Goal: Information Seeking & Learning: Learn about a topic

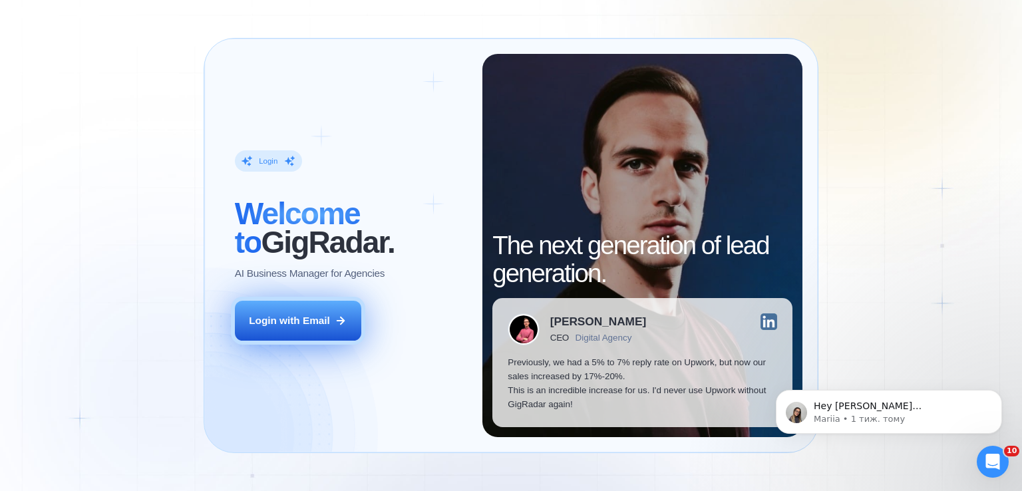
click at [303, 313] on div "Login with Email" at bounding box center [289, 320] width 81 height 14
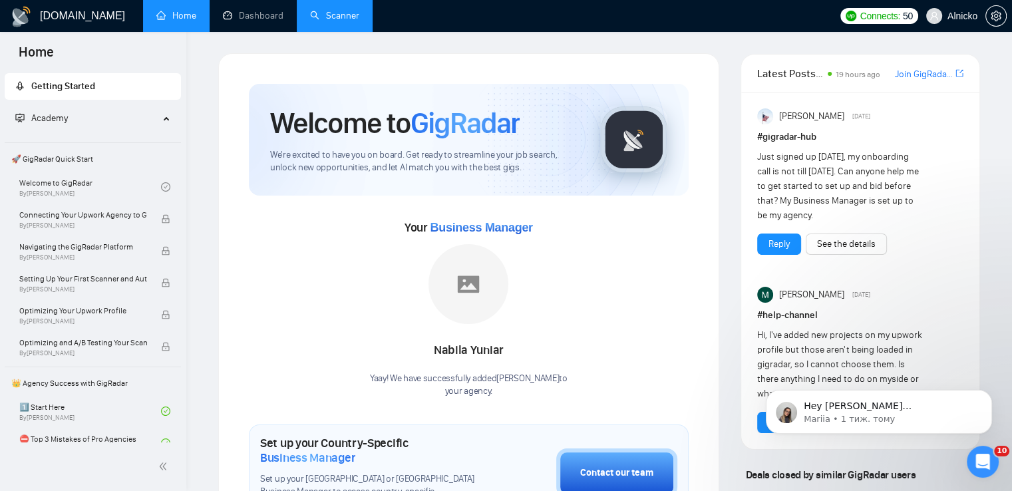
click at [325, 19] on link "Scanner" at bounding box center [334, 15] width 49 height 11
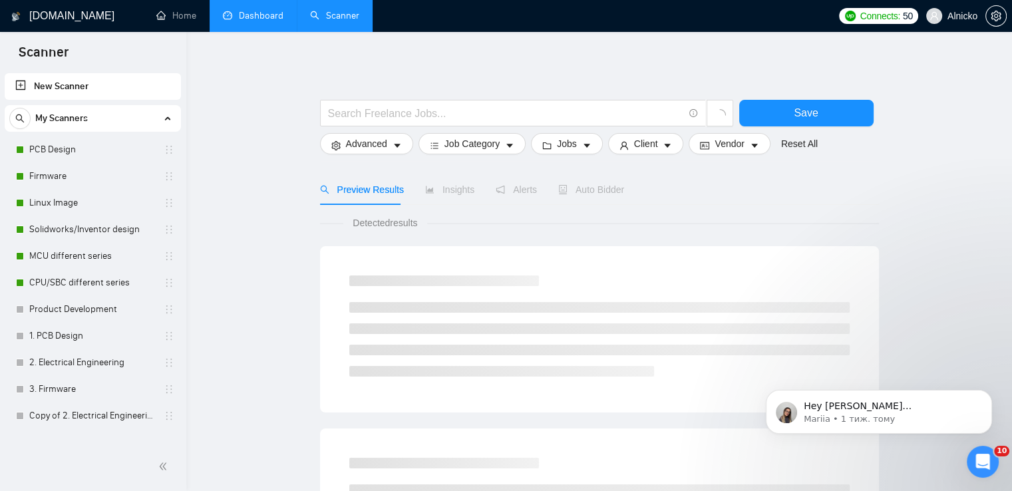
click at [249, 19] on link "Dashboard" at bounding box center [253, 15] width 61 height 11
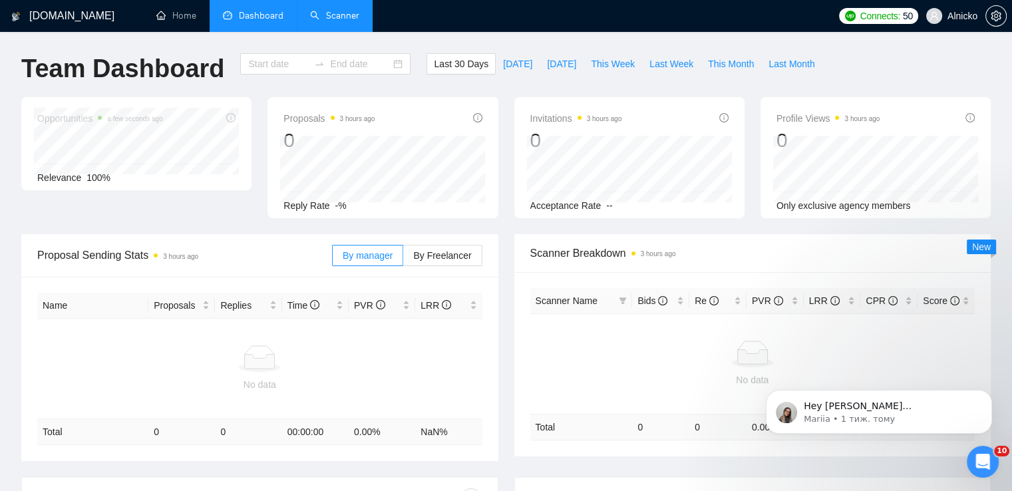
type input "[DATE]"
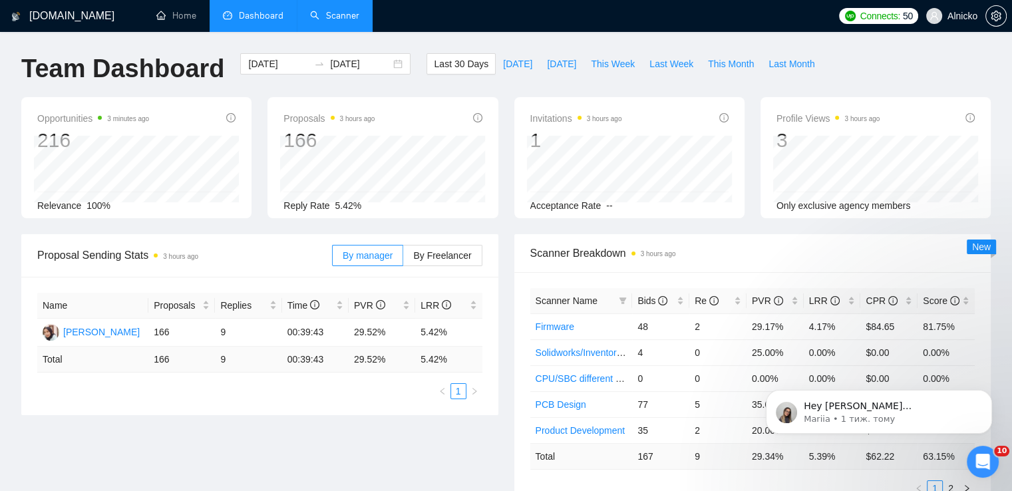
click at [453, 61] on span "Last 30 Days" at bounding box center [461, 64] width 55 height 15
click at [394, 57] on div "[DATE] [DATE]" at bounding box center [325, 63] width 170 height 21
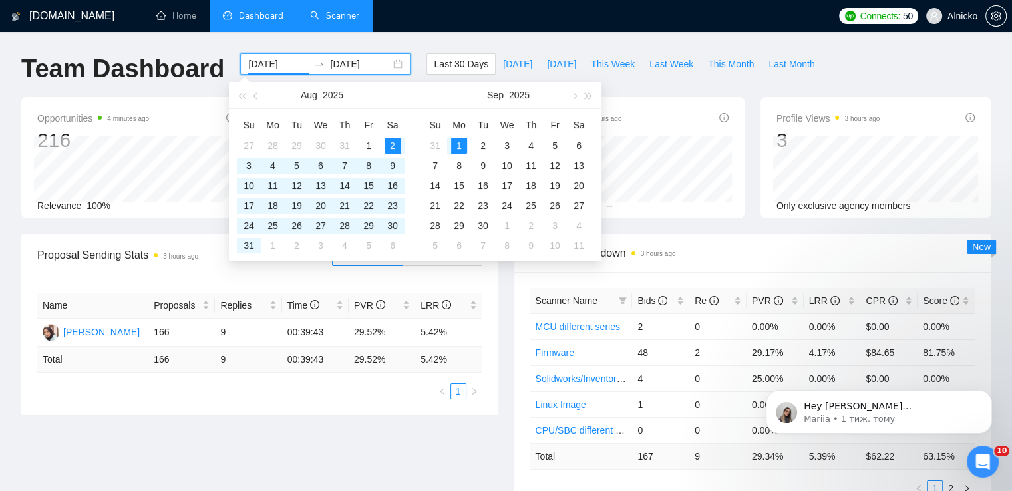
click at [389, 61] on div "[DATE] [DATE]" at bounding box center [325, 63] width 170 height 21
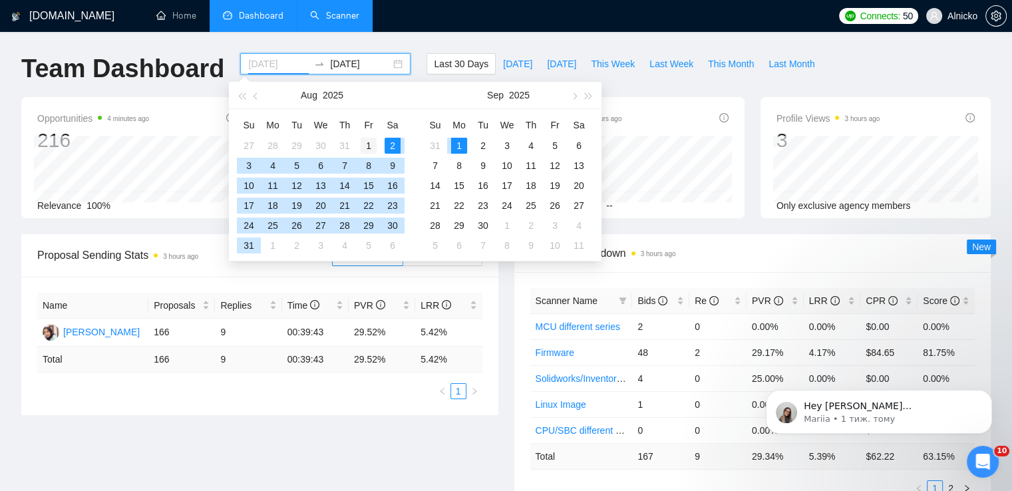
type input "[DATE]"
click at [373, 144] on div "1" at bounding box center [369, 146] width 16 height 16
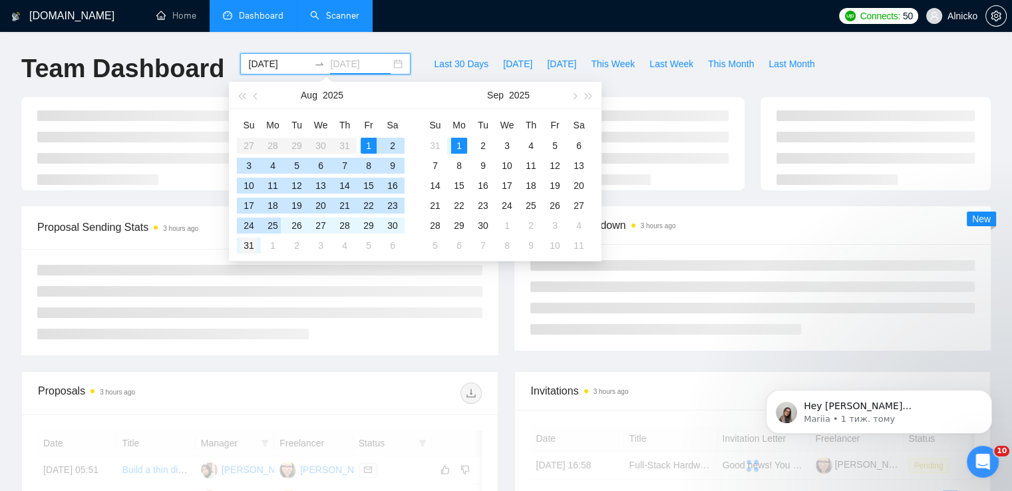
type input "[DATE]"
click at [248, 244] on div "31" at bounding box center [249, 246] width 16 height 16
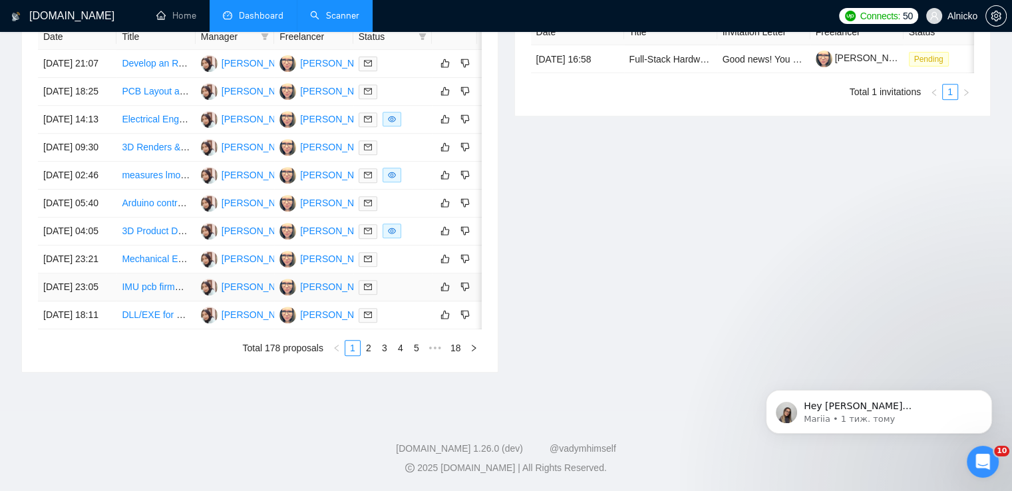
scroll to position [631, 0]
click at [369, 355] on link "2" at bounding box center [368, 348] width 15 height 15
click at [353, 347] on link "1" at bounding box center [352, 348] width 15 height 15
click at [369, 344] on link "2" at bounding box center [368, 348] width 15 height 15
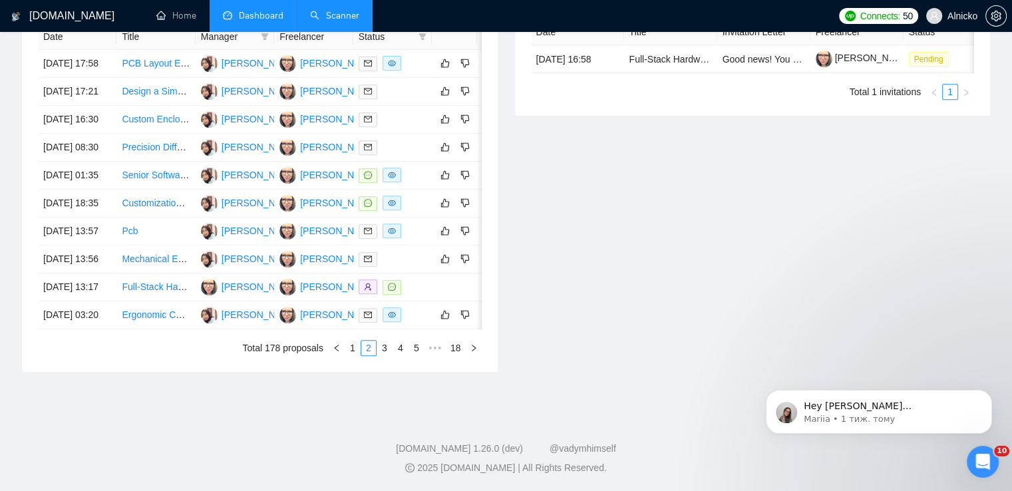
scroll to position [564, 0]
click at [384, 355] on link "3" at bounding box center [384, 348] width 15 height 15
click at [401, 350] on link "4" at bounding box center [400, 348] width 15 height 15
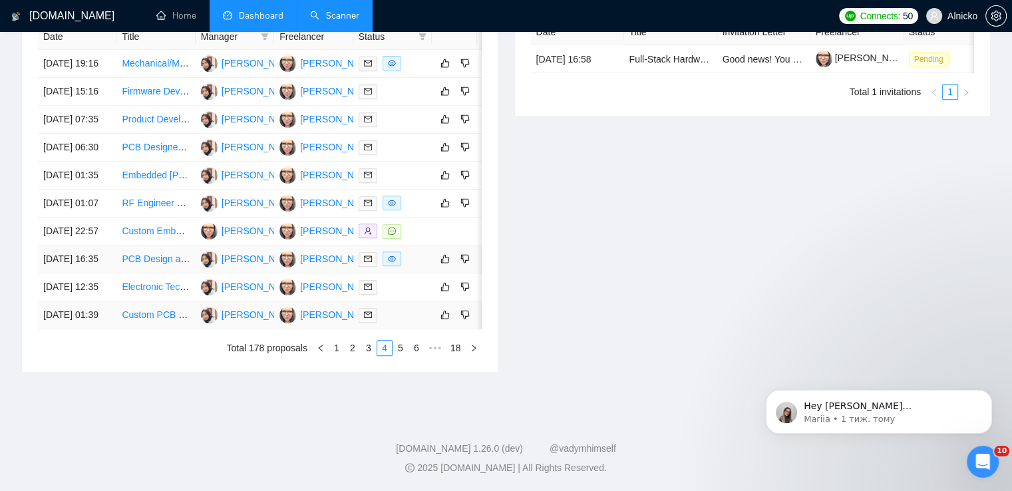
scroll to position [631, 0]
click at [401, 355] on link "5" at bounding box center [400, 348] width 15 height 15
click at [401, 355] on link "6" at bounding box center [400, 348] width 15 height 15
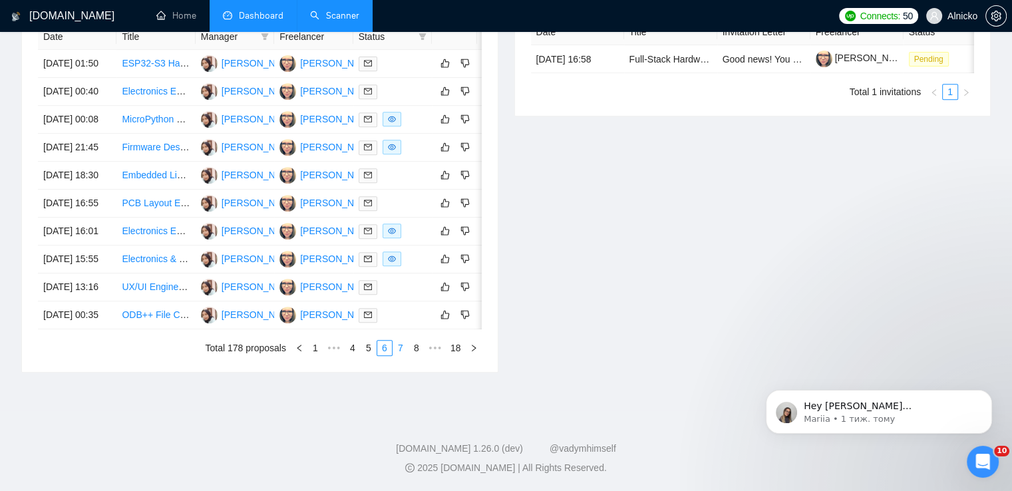
click at [402, 355] on link "7" at bounding box center [400, 348] width 15 height 15
click at [401, 346] on link "8" at bounding box center [400, 348] width 15 height 15
click at [396, 348] on link "9" at bounding box center [396, 348] width 15 height 15
click at [399, 349] on link "10" at bounding box center [395, 348] width 19 height 15
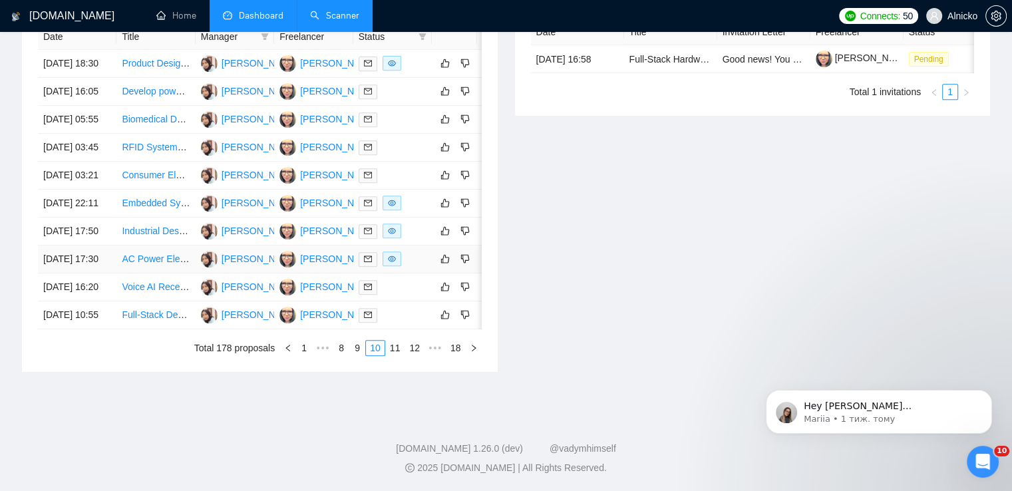
scroll to position [631, 0]
click at [395, 355] on link "11" at bounding box center [395, 348] width 19 height 15
click at [397, 351] on link "12" at bounding box center [395, 348] width 19 height 15
click at [394, 347] on link "13" at bounding box center [395, 348] width 19 height 15
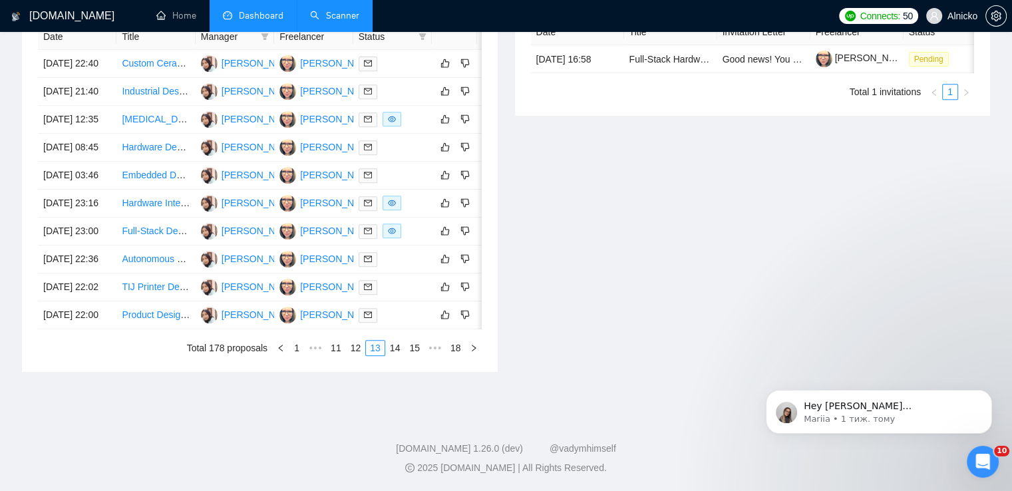
scroll to position [564, 0]
click at [399, 355] on link "14" at bounding box center [395, 348] width 19 height 15
click at [397, 355] on link "15" at bounding box center [395, 348] width 19 height 15
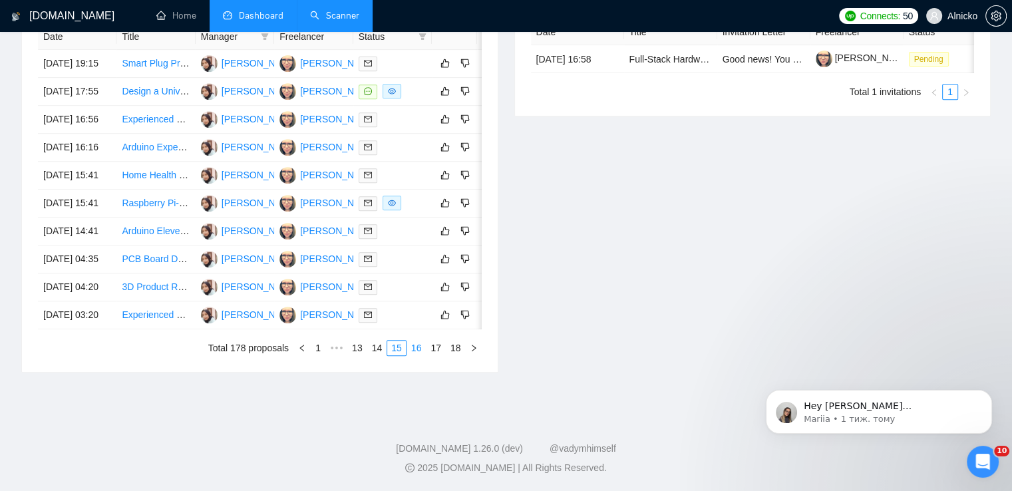
click at [419, 352] on link "16" at bounding box center [416, 348] width 19 height 15
click at [435, 349] on link "17" at bounding box center [436, 348] width 19 height 15
click at [456, 355] on link "18" at bounding box center [456, 348] width 19 height 15
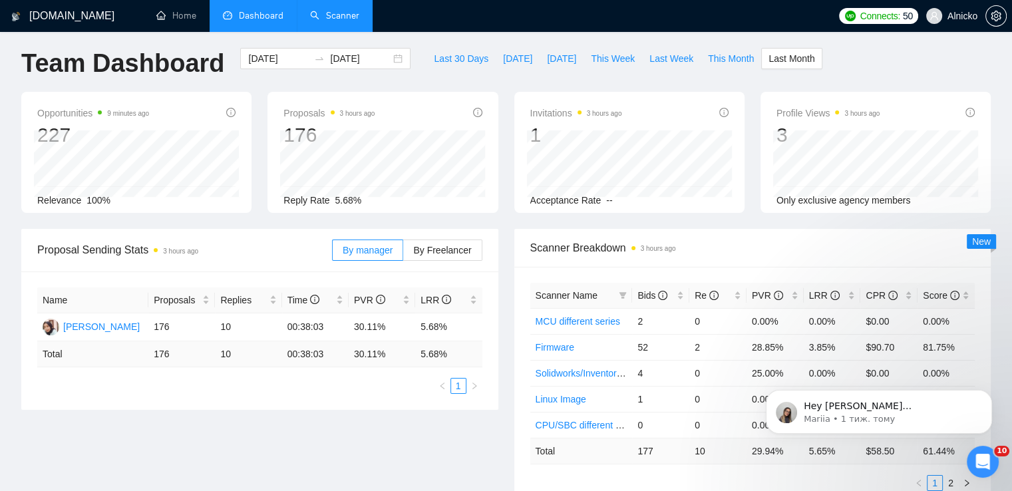
scroll to position [0, 0]
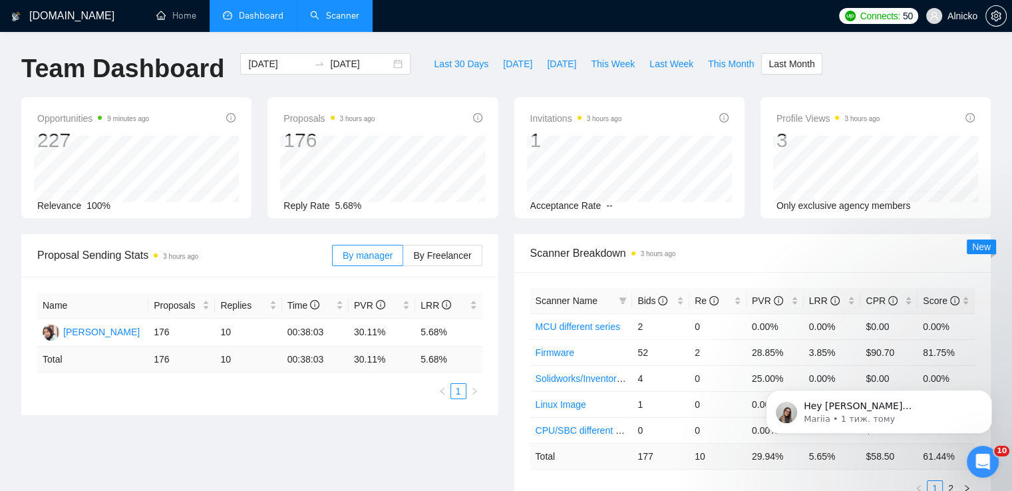
click at [59, 115] on span "Opportunities 9 minutes ago" at bounding box center [93, 118] width 112 height 16
click at [77, 124] on div at bounding box center [77, 124] width 0 height 0
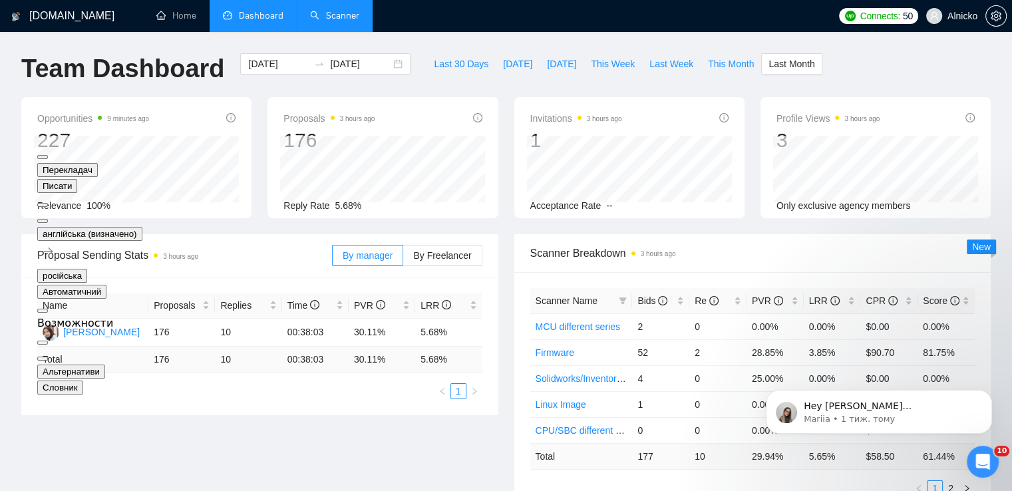
click at [142, 194] on div at bounding box center [89, 210] width 105 height 32
click at [48, 219] on button at bounding box center [42, 221] width 11 height 4
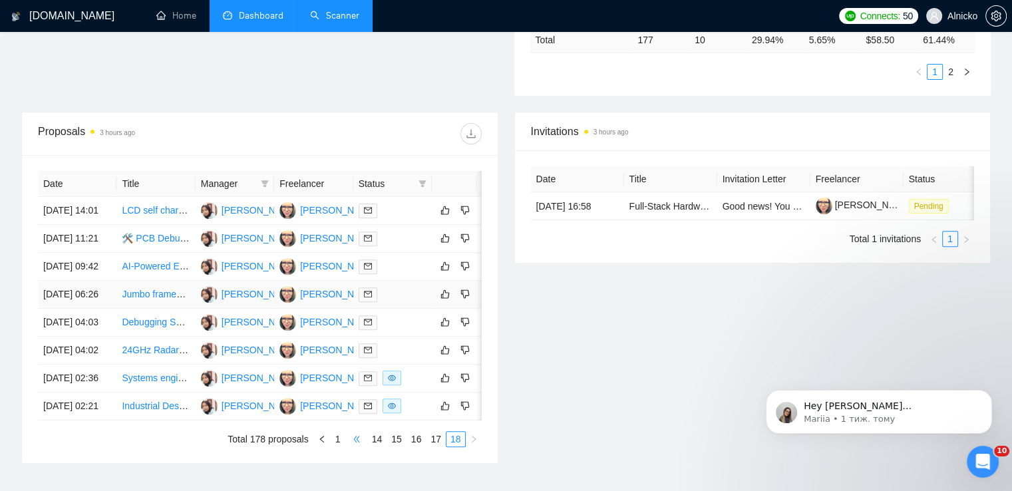
scroll to position [616, 0]
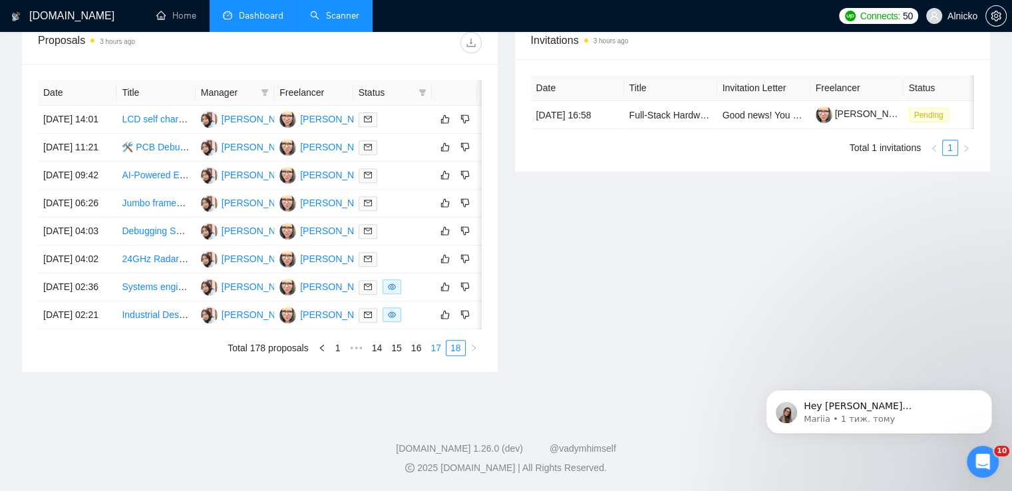
click at [438, 353] on link "17" at bounding box center [436, 348] width 19 height 15
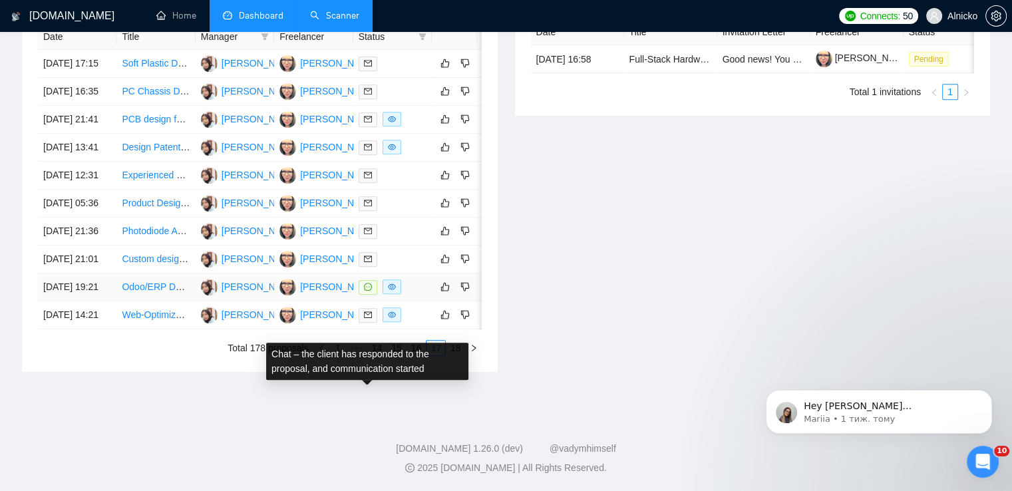
click at [370, 291] on icon "message" at bounding box center [368, 287] width 8 height 8
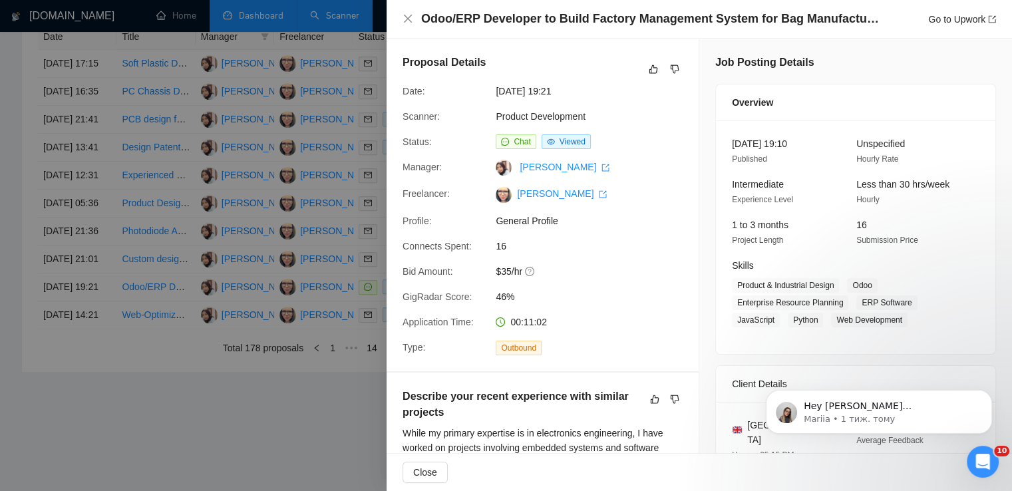
click at [128, 457] on div at bounding box center [506, 245] width 1012 height 491
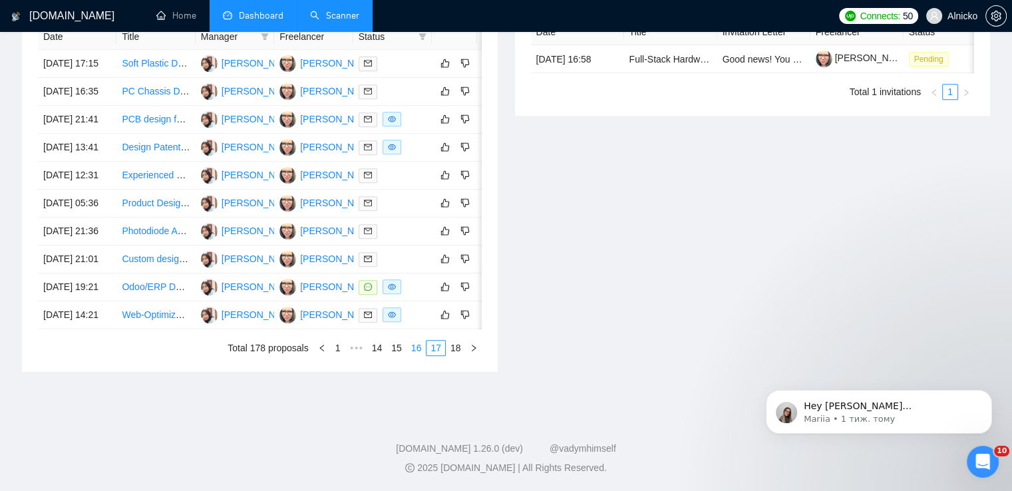
click at [422, 355] on link "16" at bounding box center [416, 348] width 19 height 15
click at [402, 347] on link "15" at bounding box center [396, 348] width 19 height 15
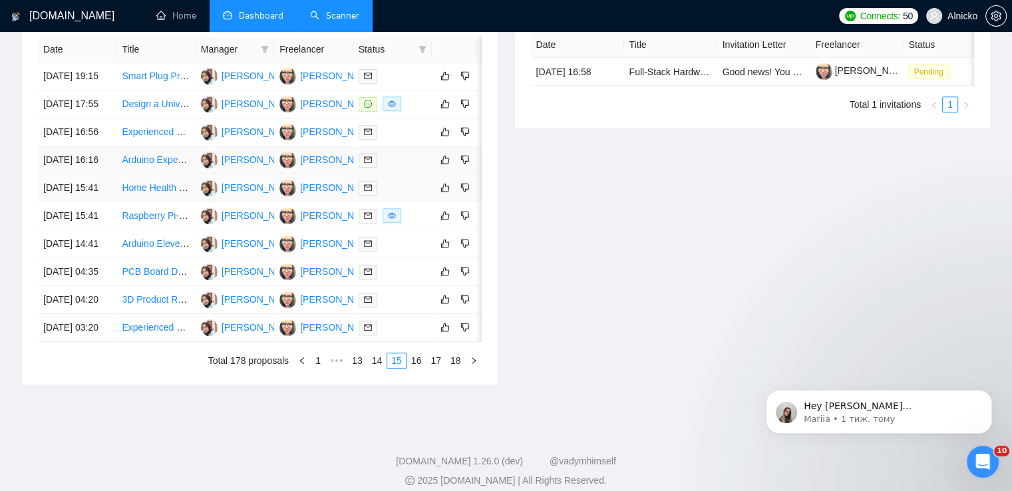
scroll to position [498, 0]
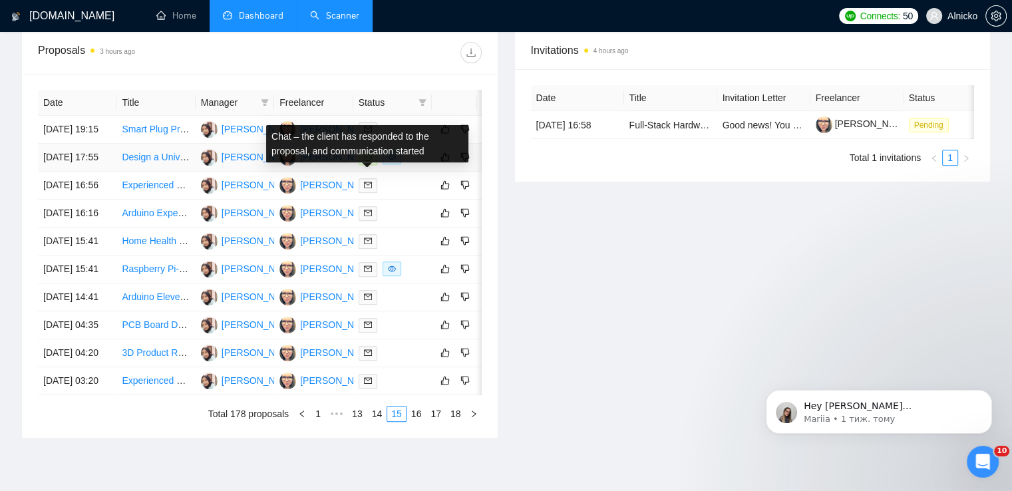
click at [369, 161] on icon "message" at bounding box center [368, 157] width 8 height 8
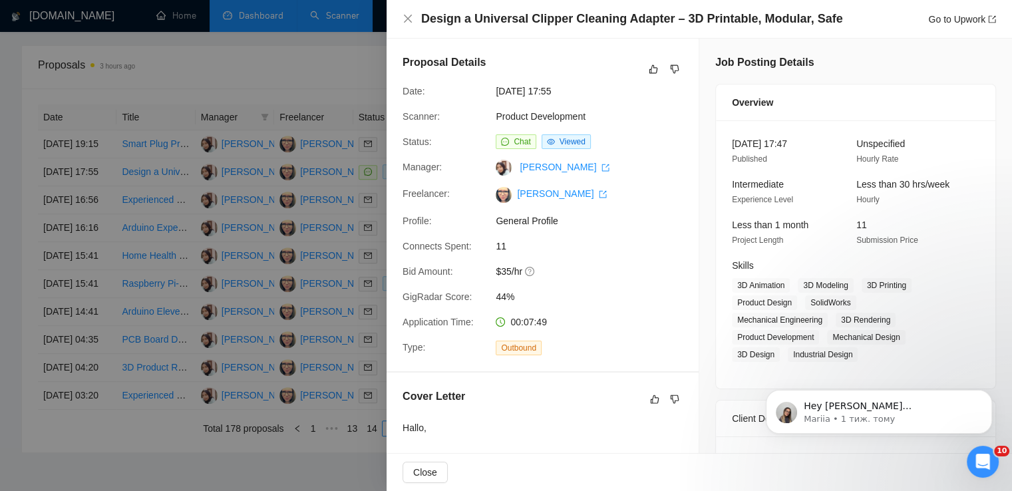
click at [257, 291] on div at bounding box center [506, 245] width 1012 height 491
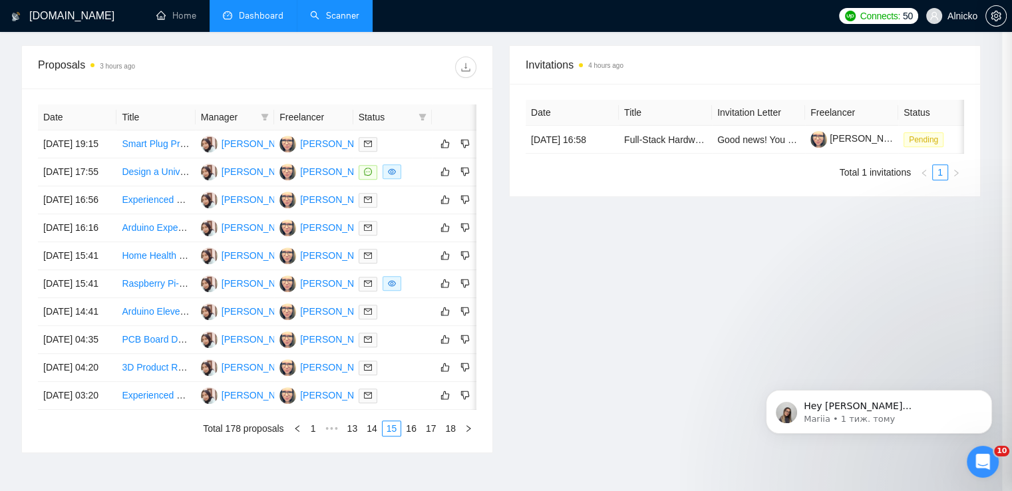
scroll to position [697, 0]
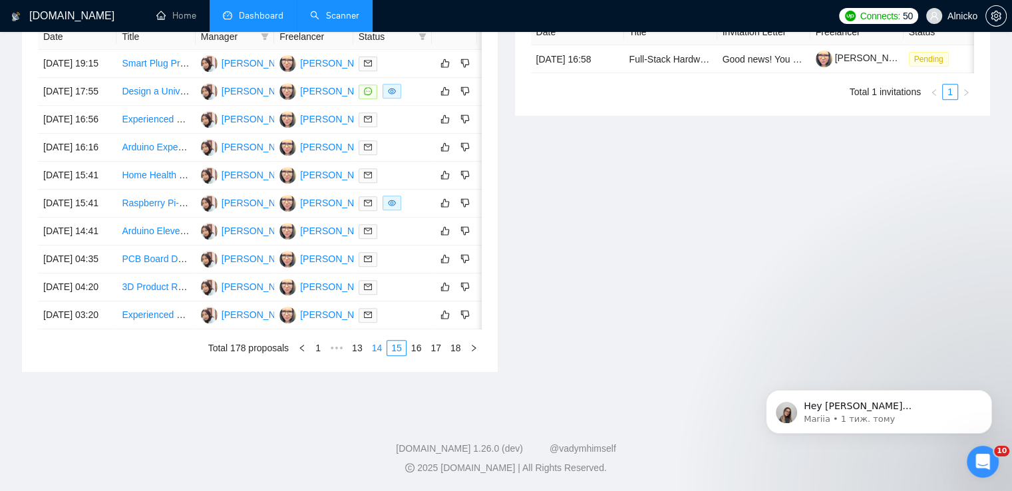
click at [379, 349] on link "14" at bounding box center [377, 348] width 19 height 15
click at [359, 347] on link "13" at bounding box center [356, 348] width 19 height 15
click at [362, 349] on link "12" at bounding box center [356, 348] width 19 height 15
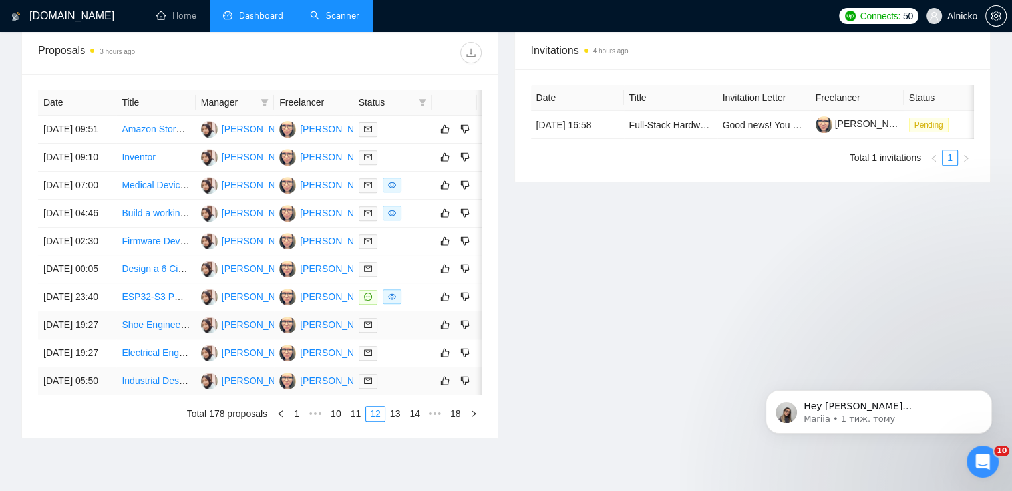
scroll to position [564, 0]
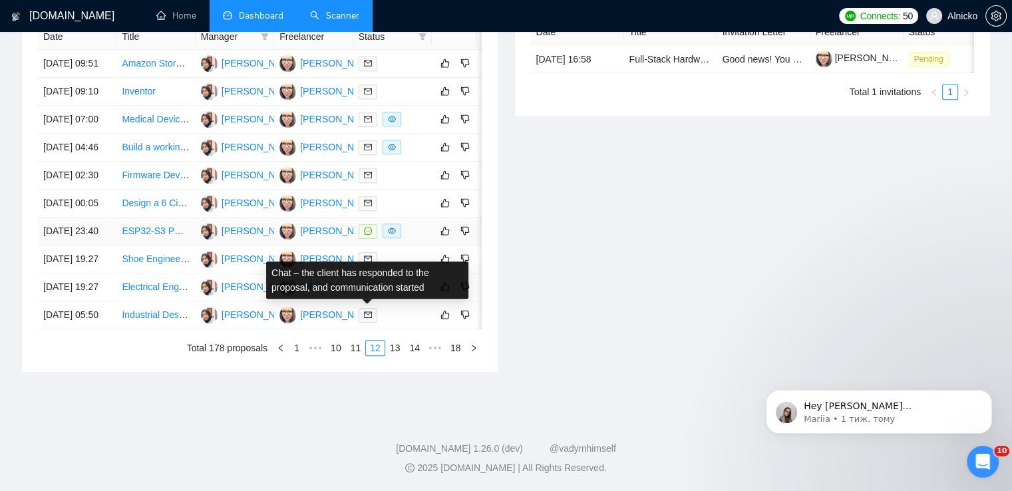
click at [367, 235] on icon "message" at bounding box center [368, 231] width 8 height 8
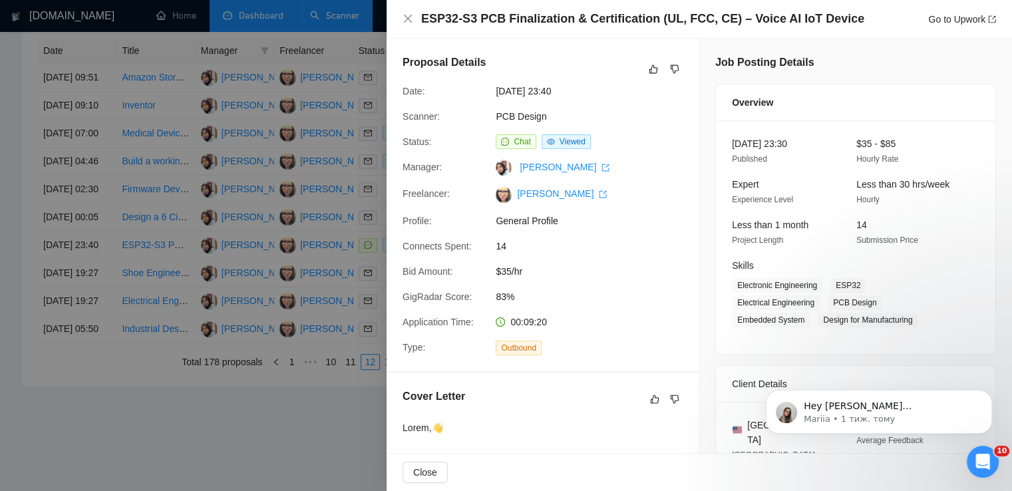
click at [224, 432] on div at bounding box center [506, 245] width 1012 height 491
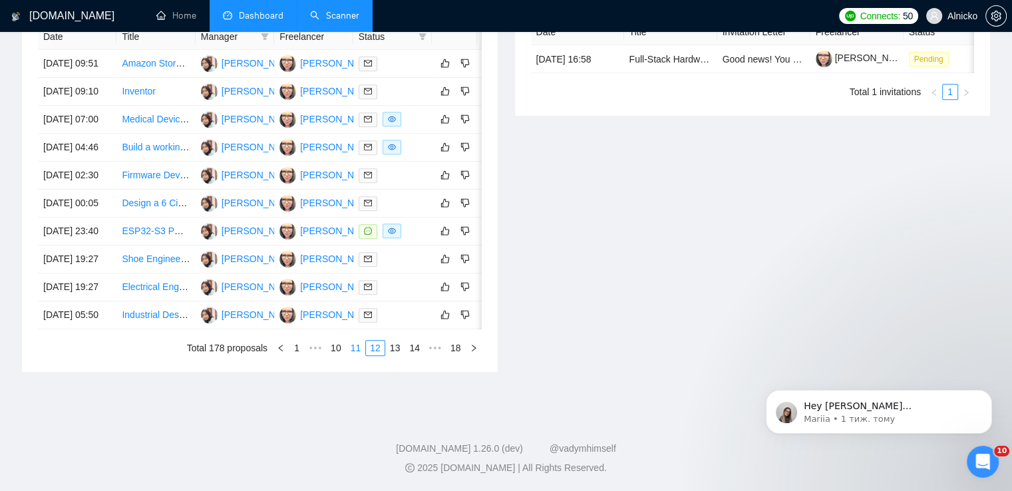
click at [357, 355] on link "11" at bounding box center [356, 348] width 19 height 15
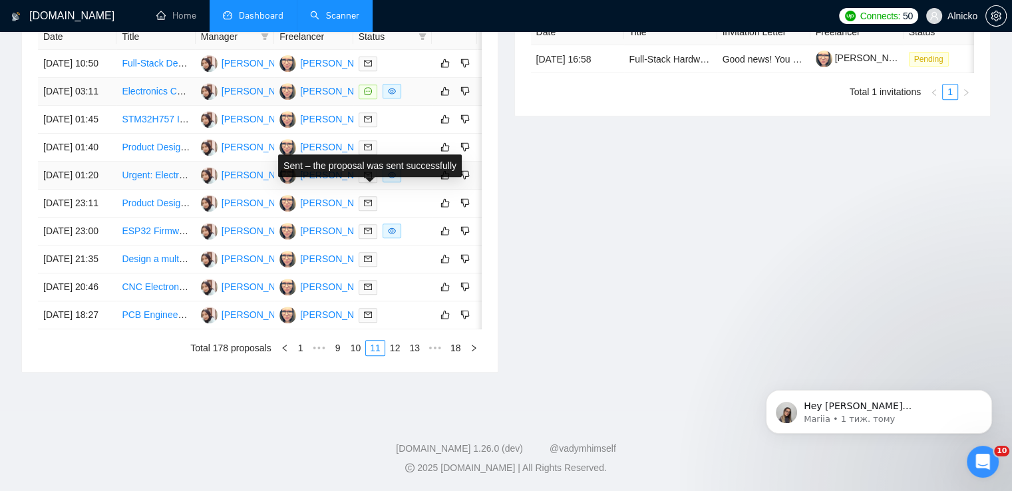
scroll to position [431, 0]
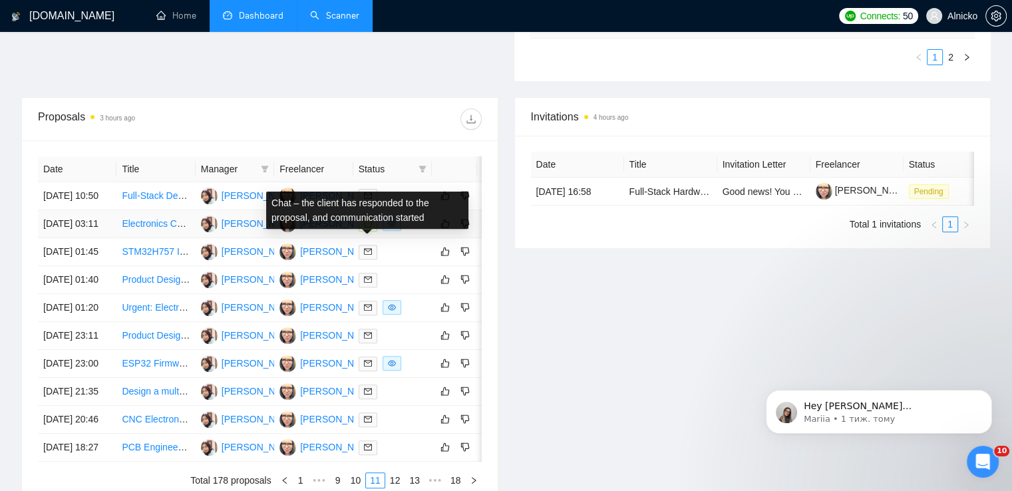
click at [370, 228] on icon "message" at bounding box center [368, 224] width 8 height 8
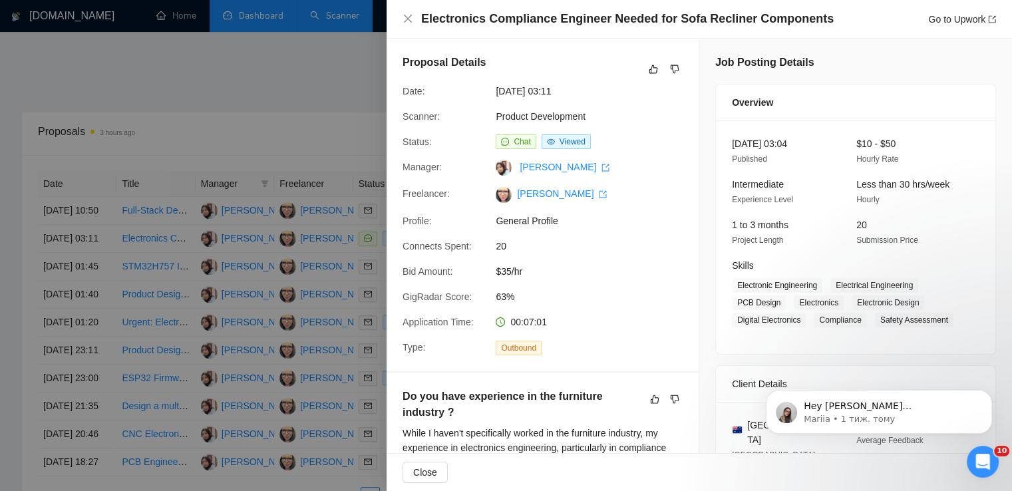
click at [341, 184] on div at bounding box center [506, 245] width 1012 height 491
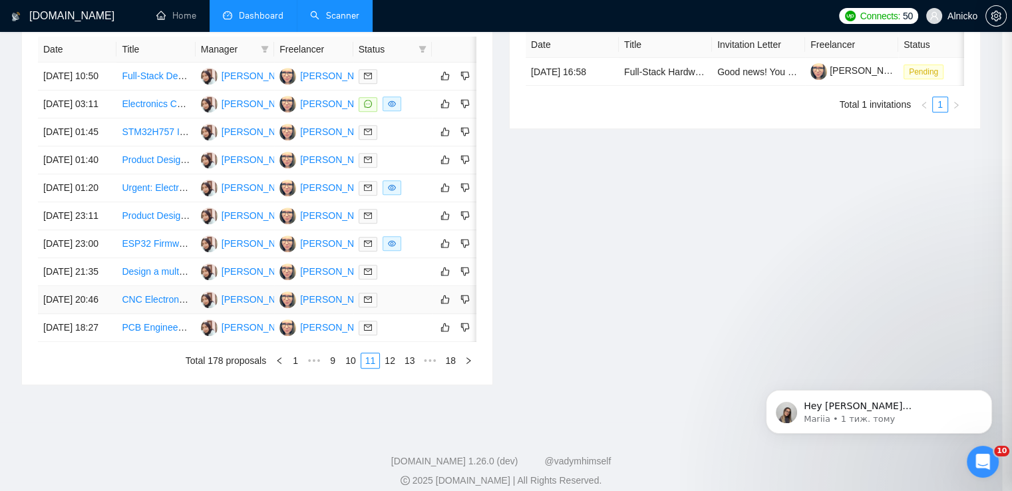
scroll to position [697, 0]
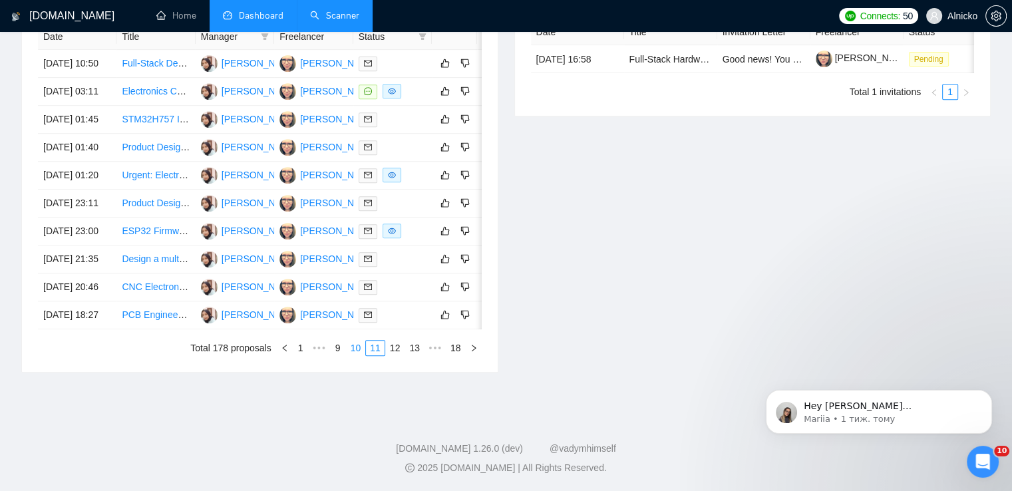
click at [359, 350] on link "10" at bounding box center [356, 348] width 19 height 15
click at [359, 352] on link "9" at bounding box center [357, 348] width 15 height 15
click at [359, 347] on link "8" at bounding box center [361, 348] width 15 height 15
click at [365, 349] on link "7" at bounding box center [364, 348] width 15 height 15
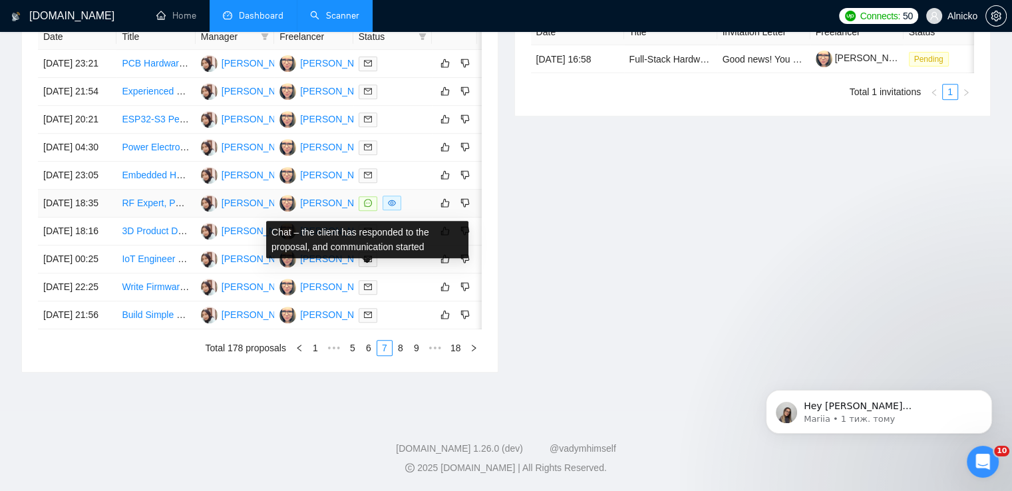
click at [371, 199] on icon "message" at bounding box center [368, 203] width 8 height 8
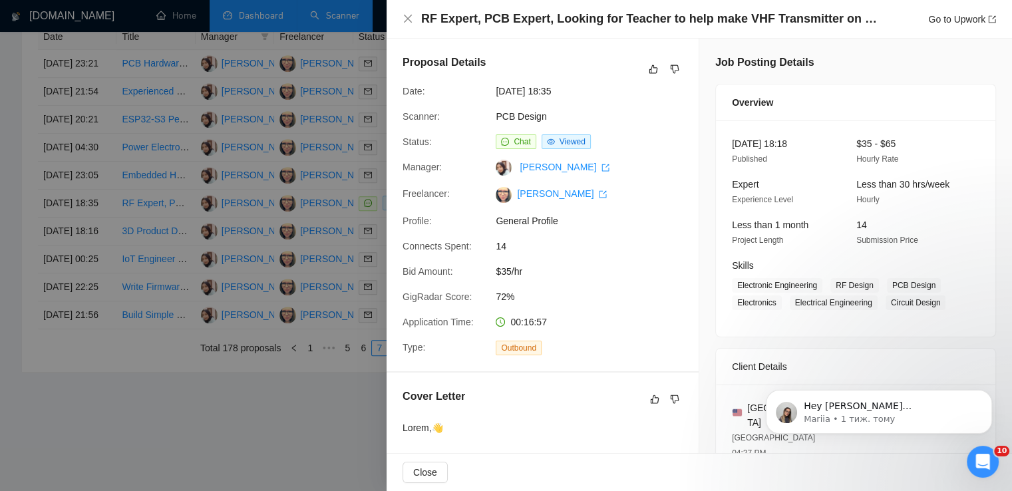
drag, startPoint x: 230, startPoint y: 363, endPoint x: 284, endPoint y: 363, distance: 53.9
click at [230, 365] on div at bounding box center [506, 245] width 1012 height 491
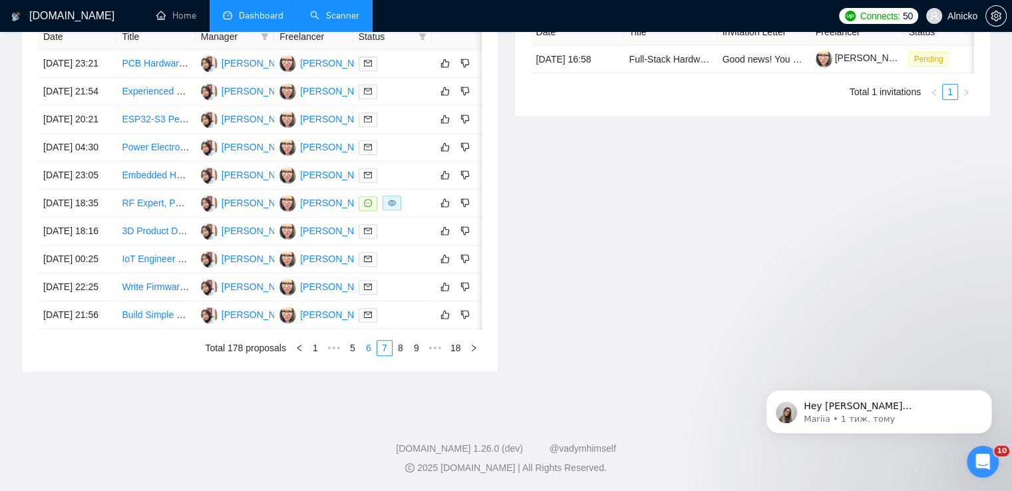
click at [370, 349] on link "6" at bounding box center [368, 348] width 15 height 15
click at [368, 355] on link "5" at bounding box center [368, 348] width 15 height 15
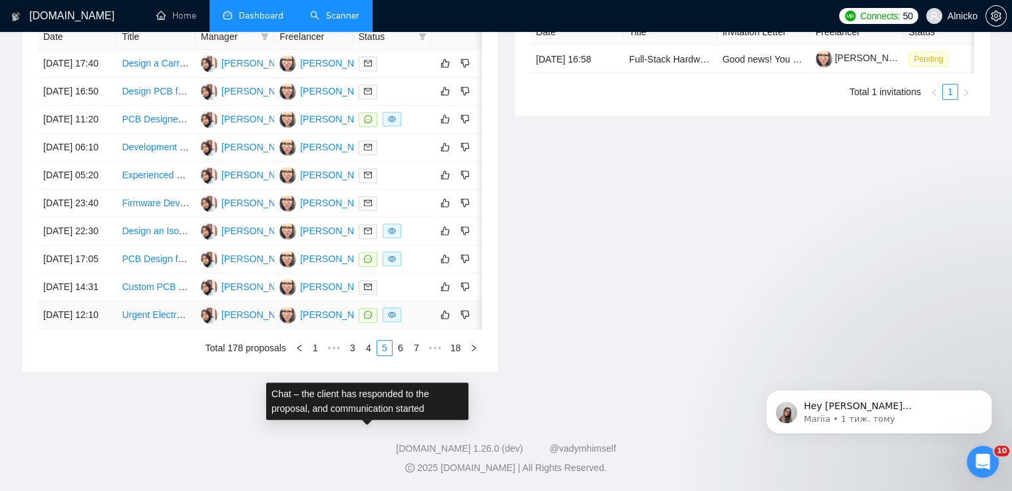
click at [367, 311] on icon "message" at bounding box center [368, 315] width 8 height 8
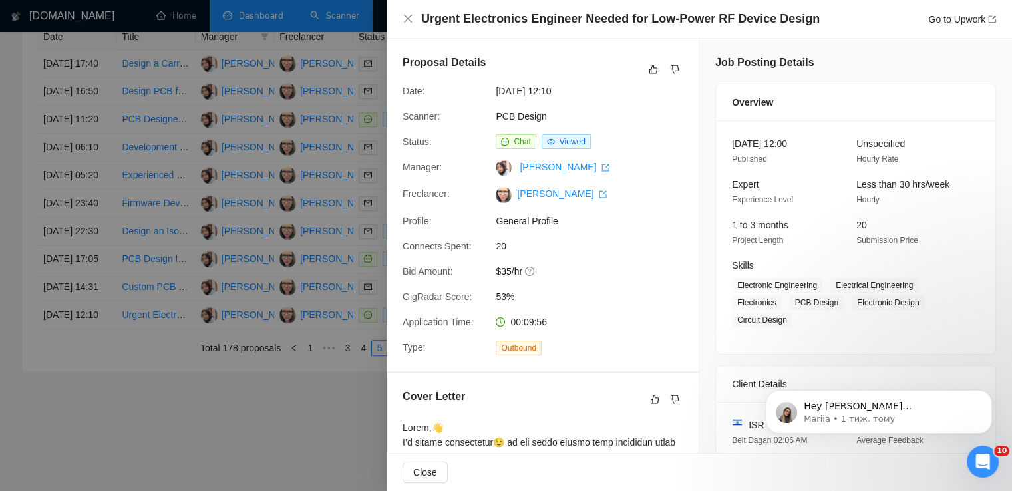
click at [343, 373] on div at bounding box center [506, 245] width 1012 height 491
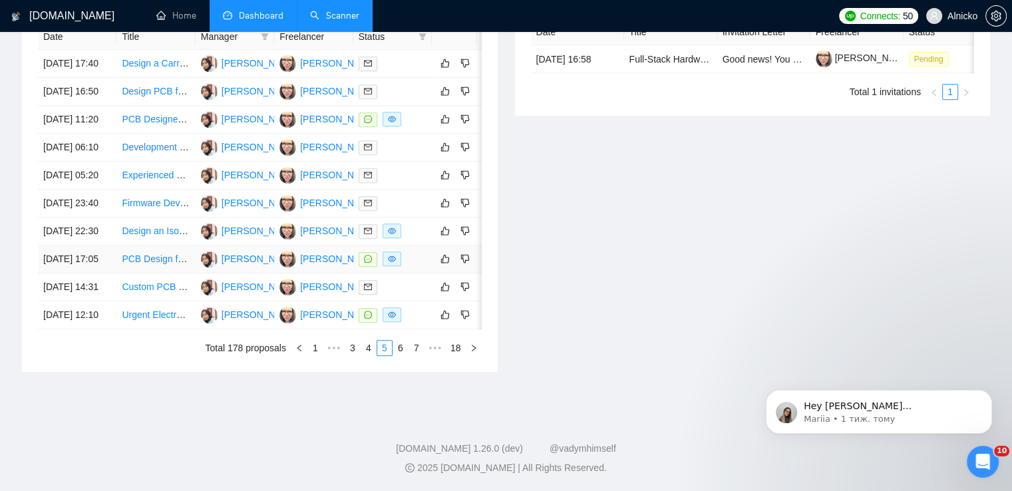
click at [367, 255] on icon "message" at bounding box center [368, 259] width 8 height 8
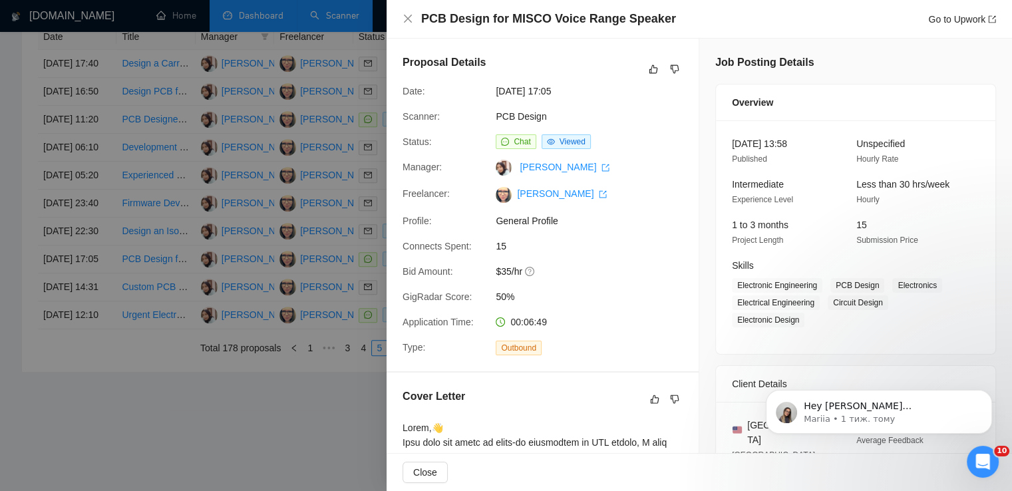
click at [312, 337] on div at bounding box center [506, 245] width 1012 height 491
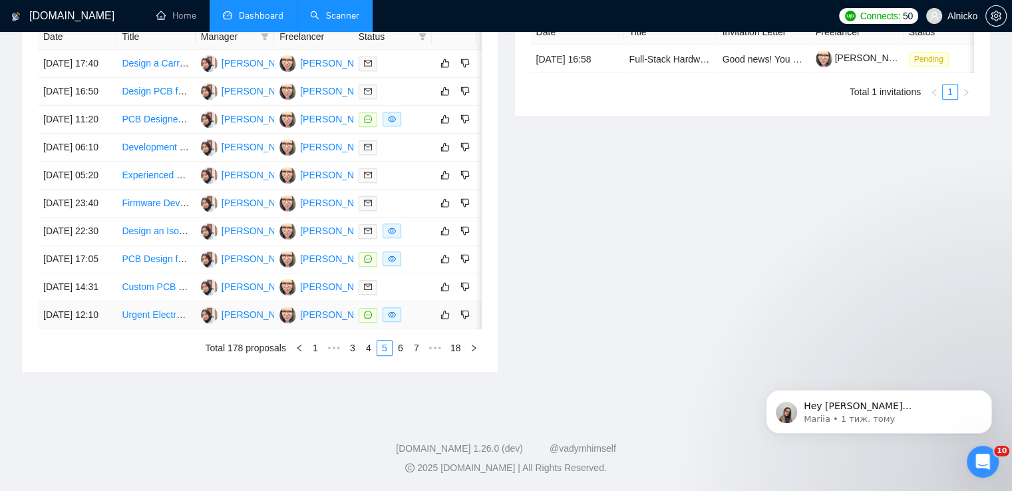
scroll to position [564, 0]
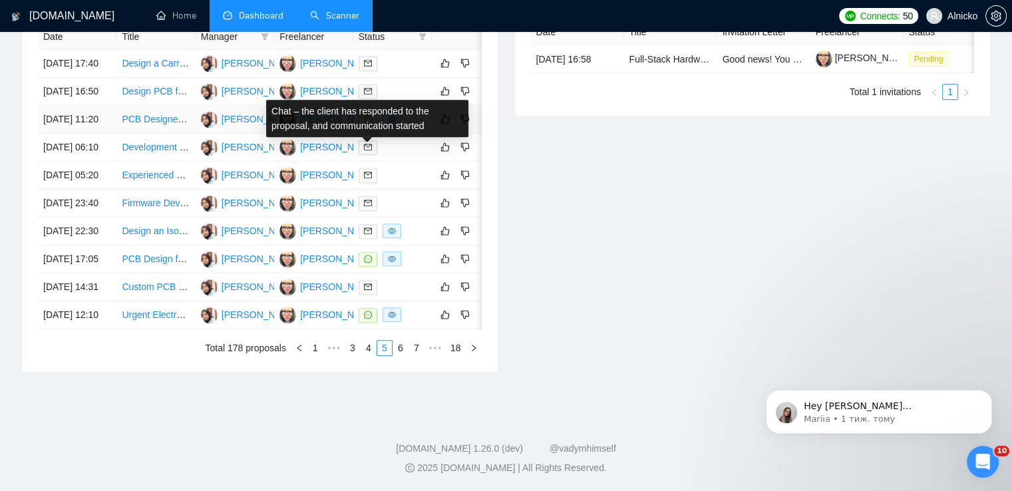
click at [367, 123] on icon "message" at bounding box center [368, 119] width 8 height 8
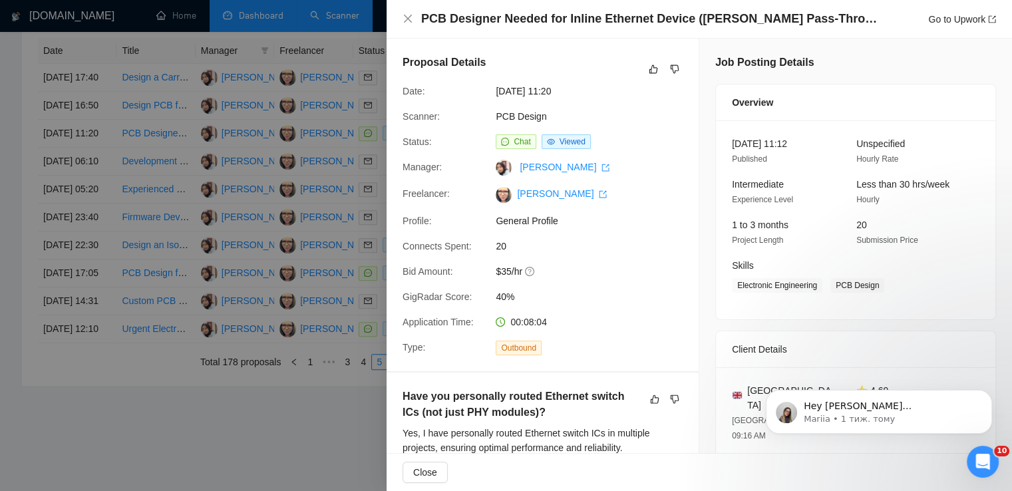
click at [278, 447] on div at bounding box center [506, 245] width 1012 height 491
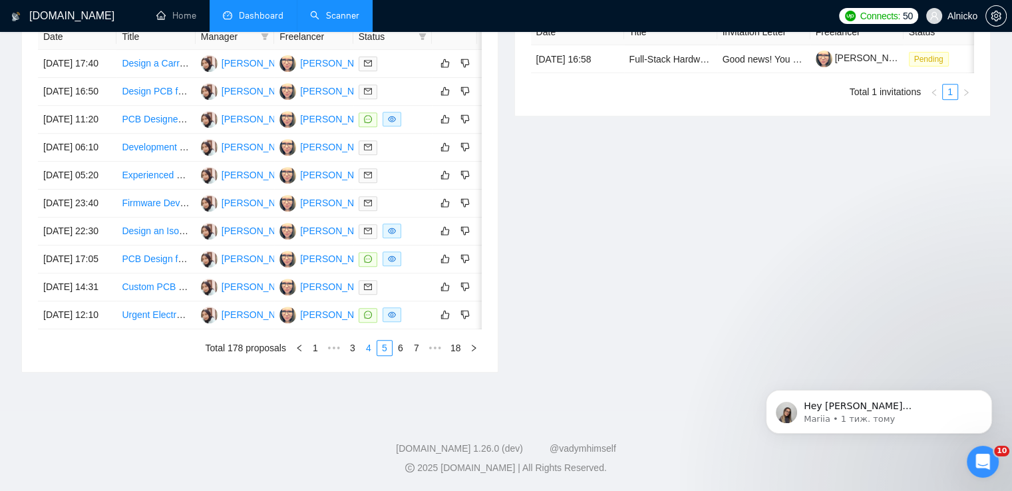
click at [367, 355] on link "4" at bounding box center [368, 348] width 15 height 15
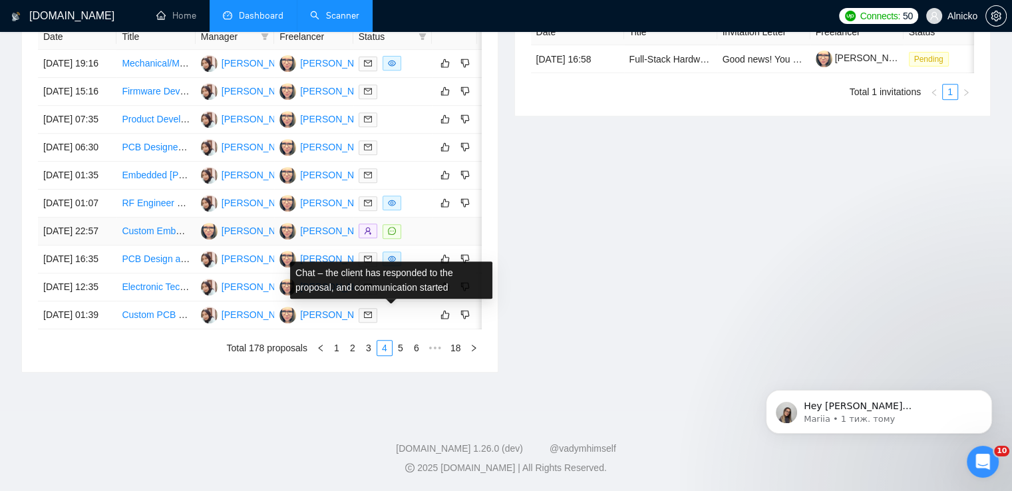
click at [389, 235] on icon "message" at bounding box center [392, 231] width 8 height 8
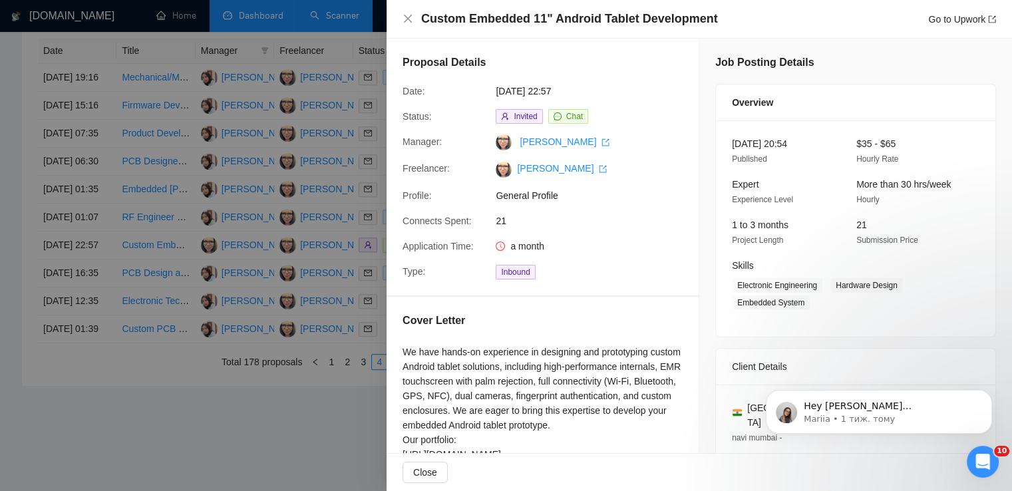
click at [274, 301] on div at bounding box center [506, 245] width 1012 height 491
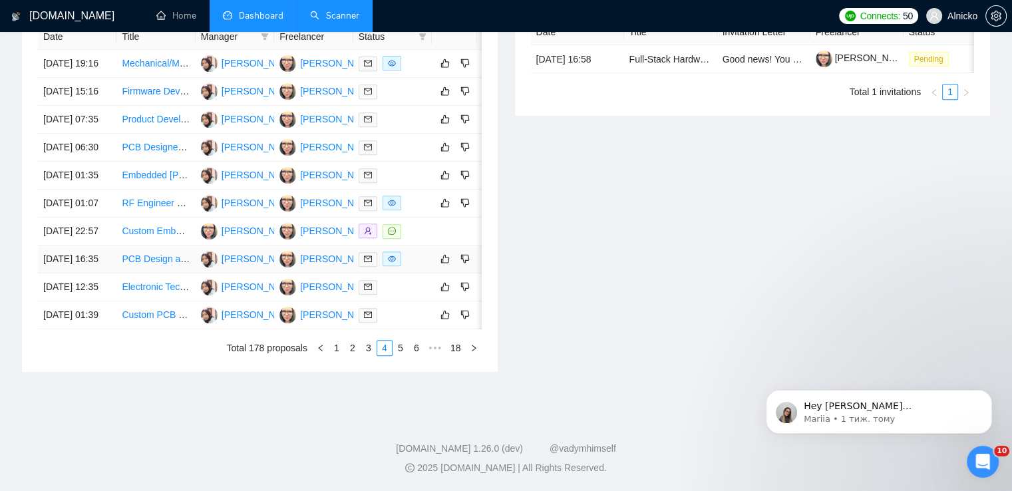
scroll to position [697, 0]
click at [372, 349] on link "3" at bounding box center [368, 348] width 15 height 15
click at [370, 350] on link "2" at bounding box center [368, 348] width 15 height 15
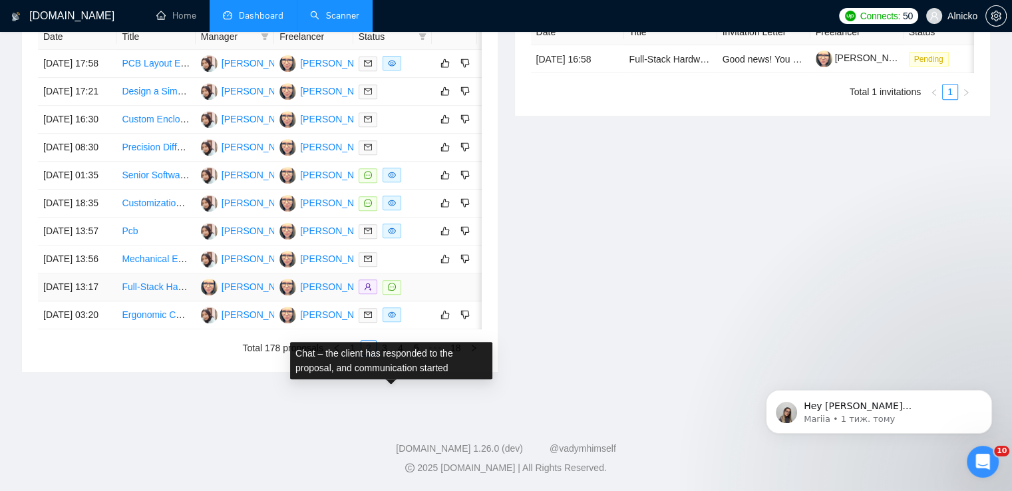
click at [393, 283] on icon "message" at bounding box center [392, 287] width 8 height 8
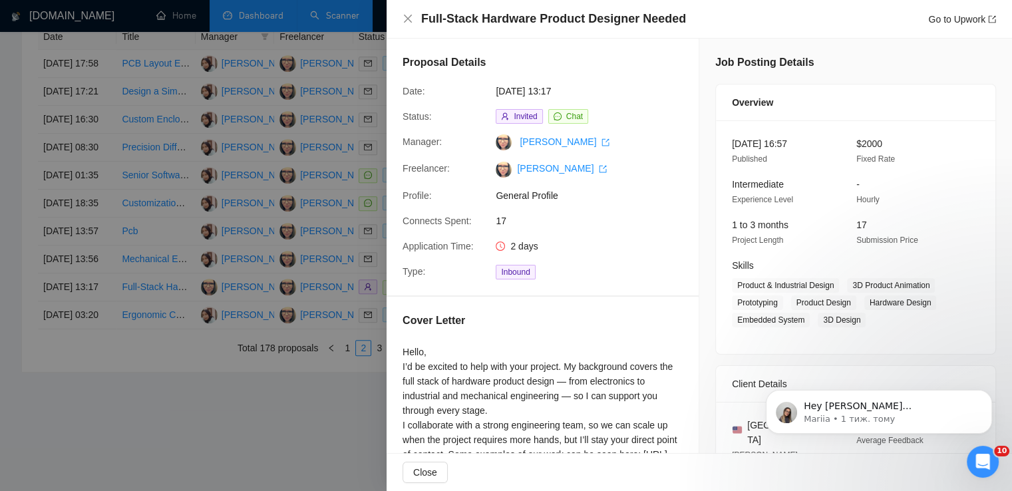
click at [310, 421] on div at bounding box center [506, 245] width 1012 height 491
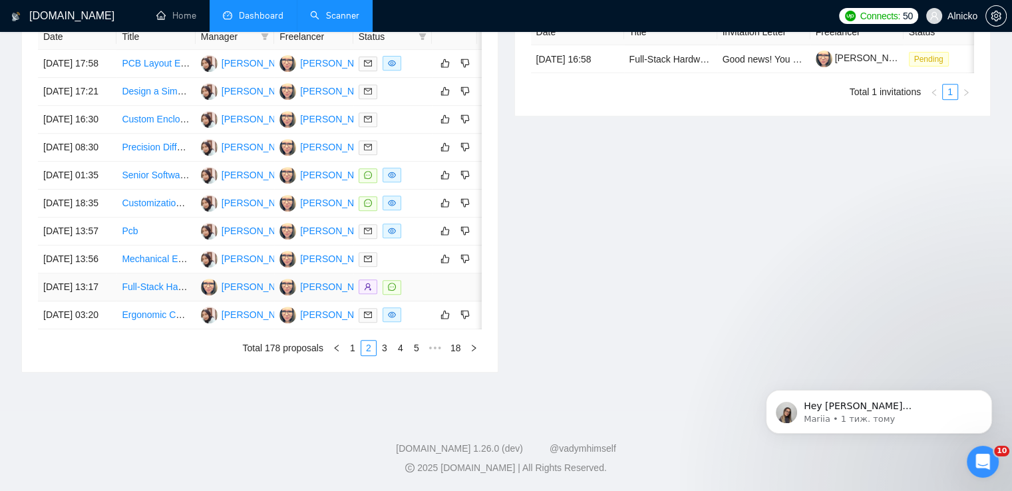
scroll to position [564, 0]
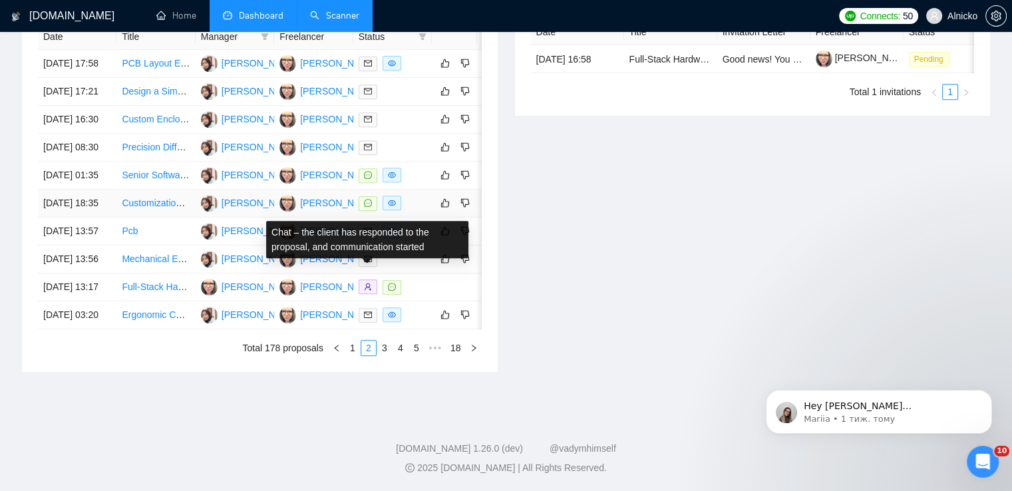
click at [369, 207] on icon "message" at bounding box center [368, 203] width 8 height 8
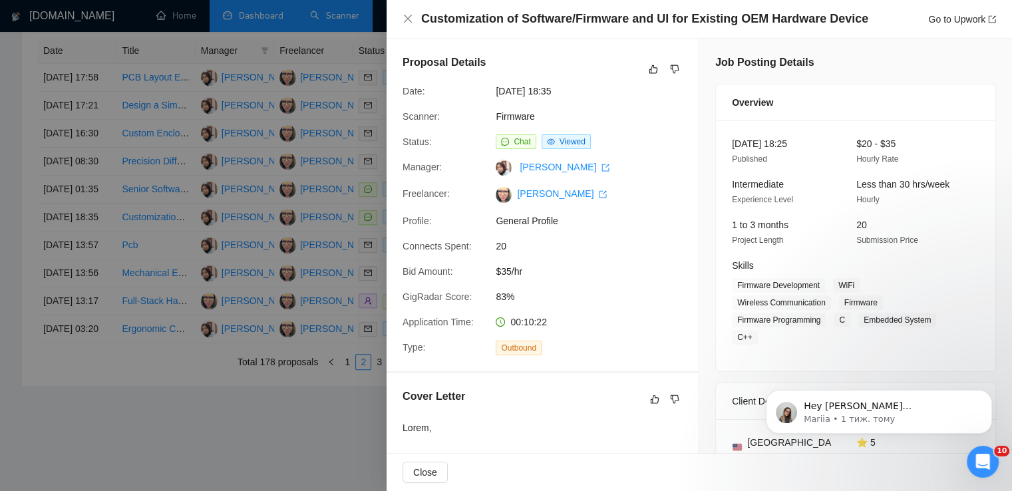
click at [317, 286] on div at bounding box center [506, 245] width 1012 height 491
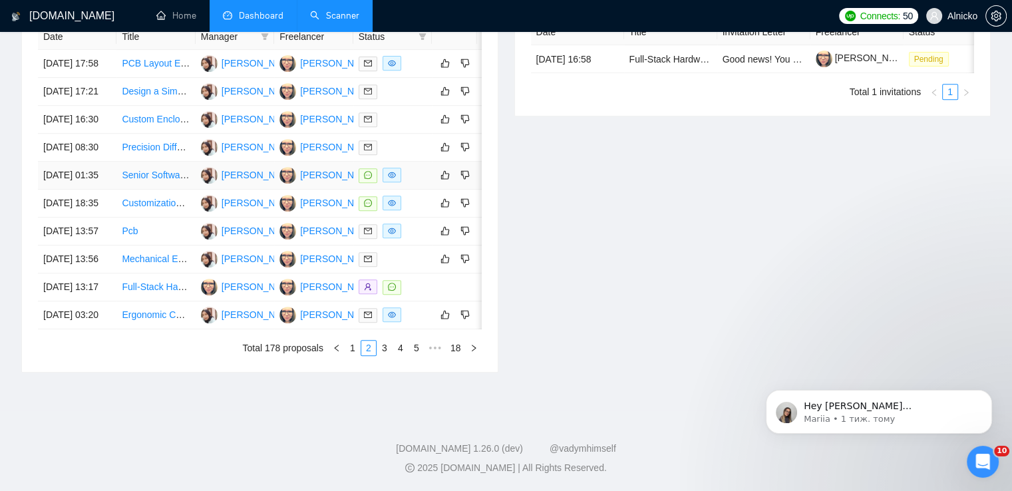
click at [365, 179] on icon "message" at bounding box center [368, 175] width 8 height 8
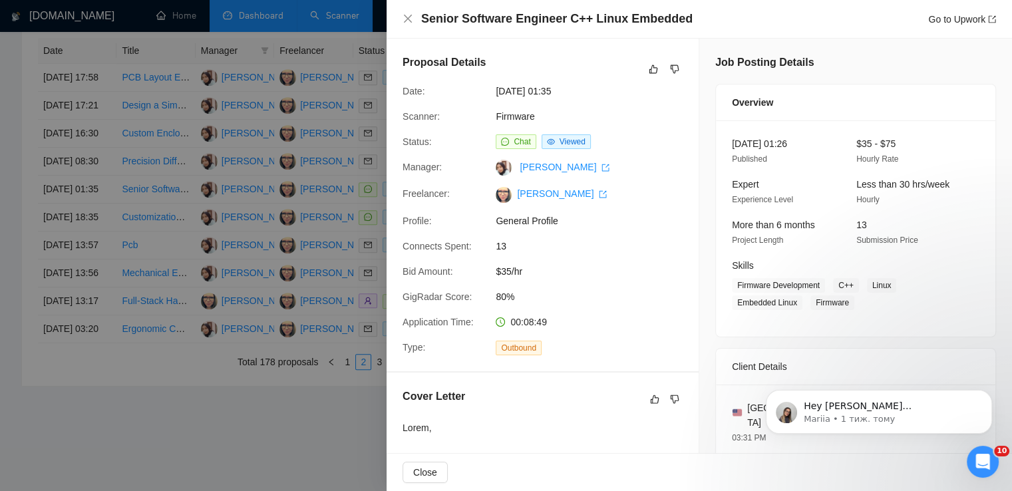
click at [261, 336] on div at bounding box center [506, 245] width 1012 height 491
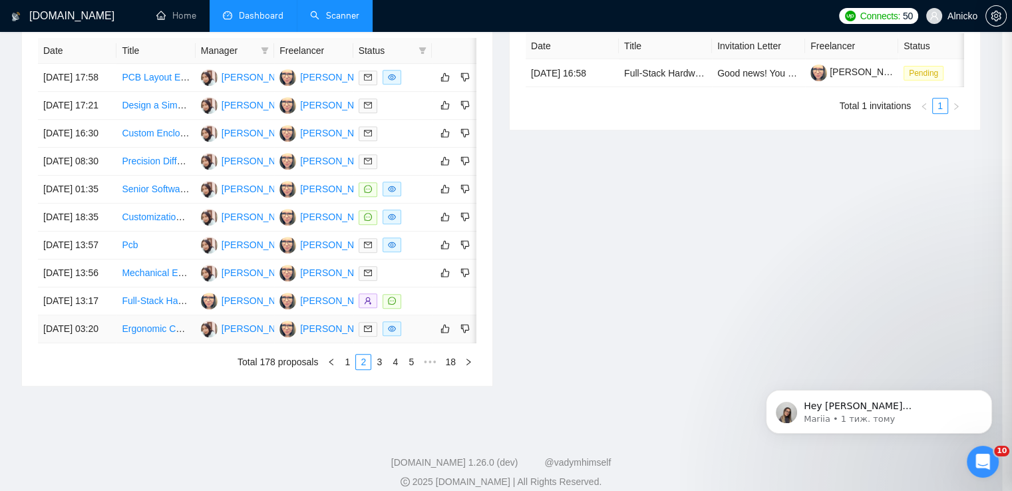
scroll to position [631, 0]
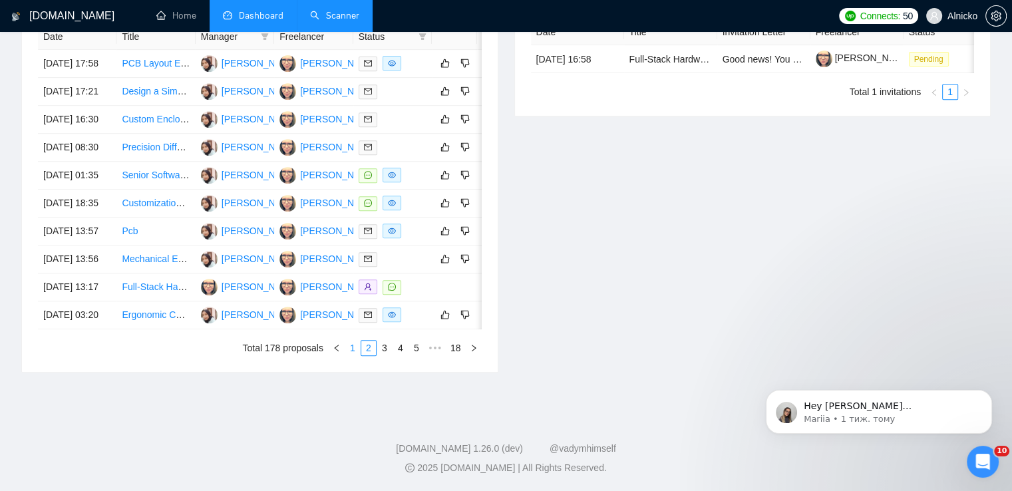
click at [356, 355] on link "1" at bounding box center [352, 348] width 15 height 15
